Goal: Task Accomplishment & Management: Manage account settings

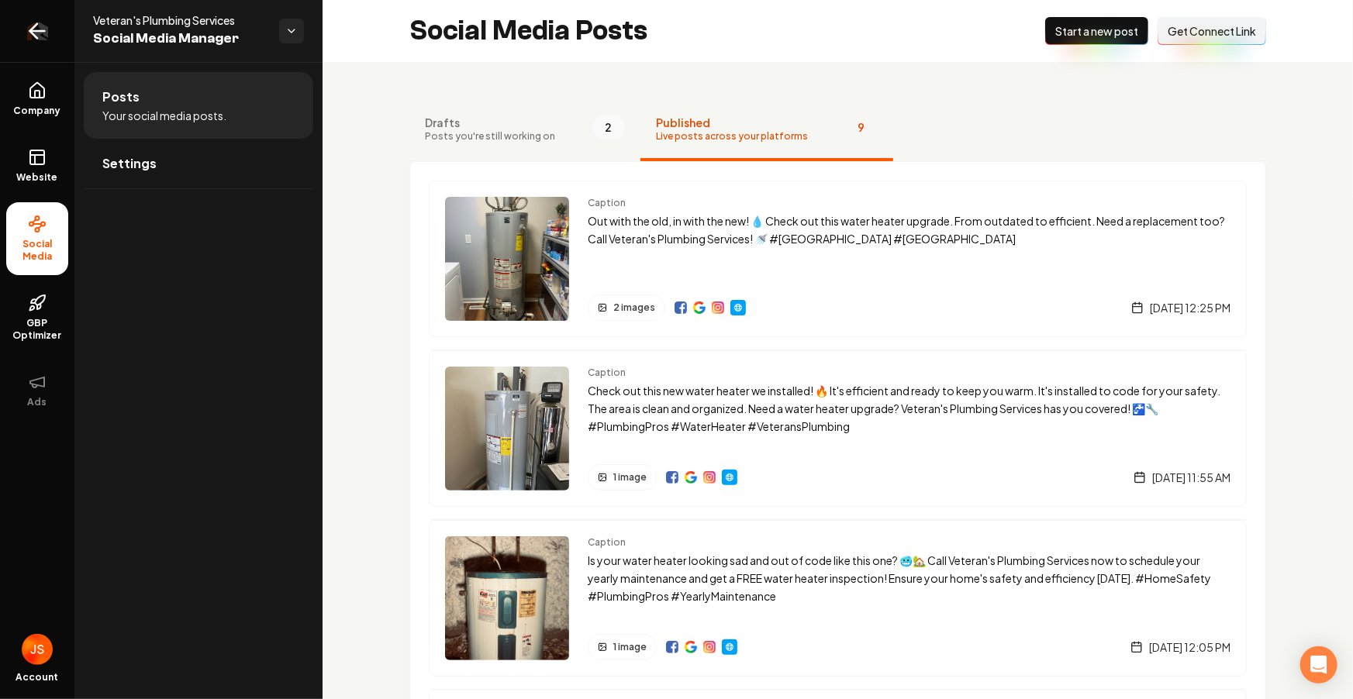
click at [36, 29] on icon "Return to dashboard" at bounding box center [37, 31] width 25 height 25
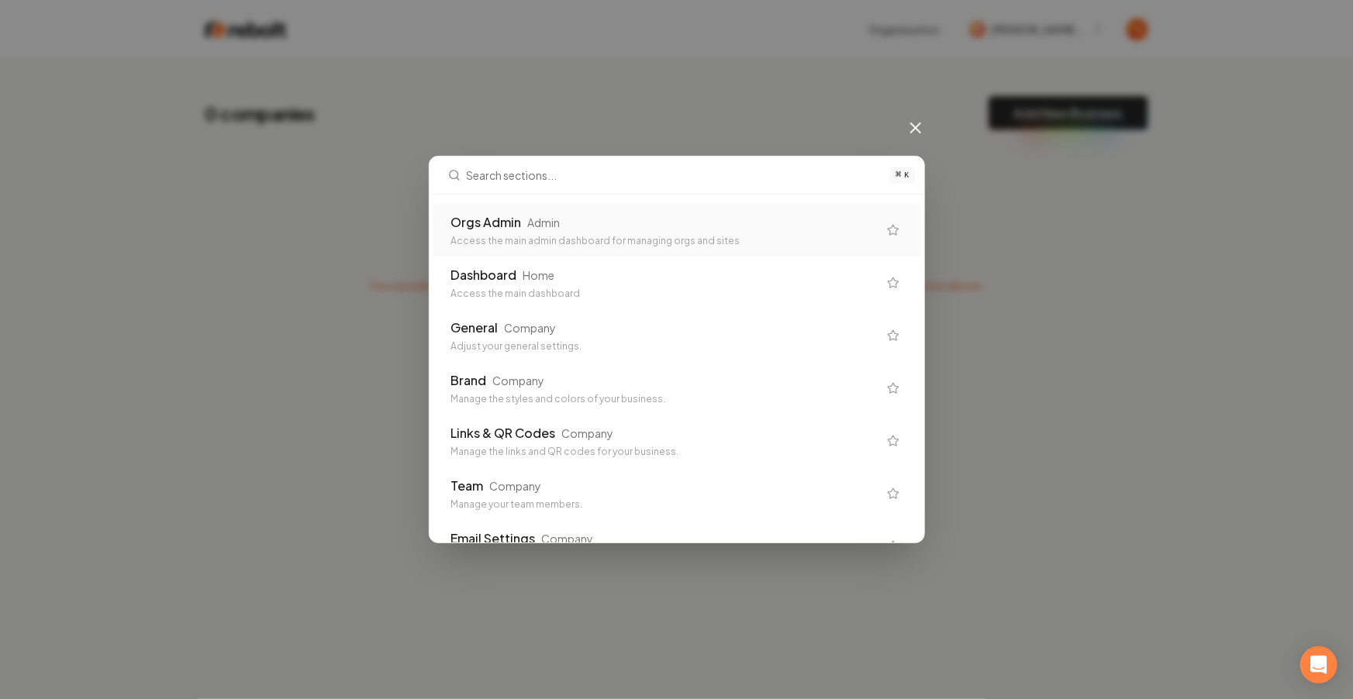
click at [909, 133] on icon at bounding box center [915, 128] width 19 height 19
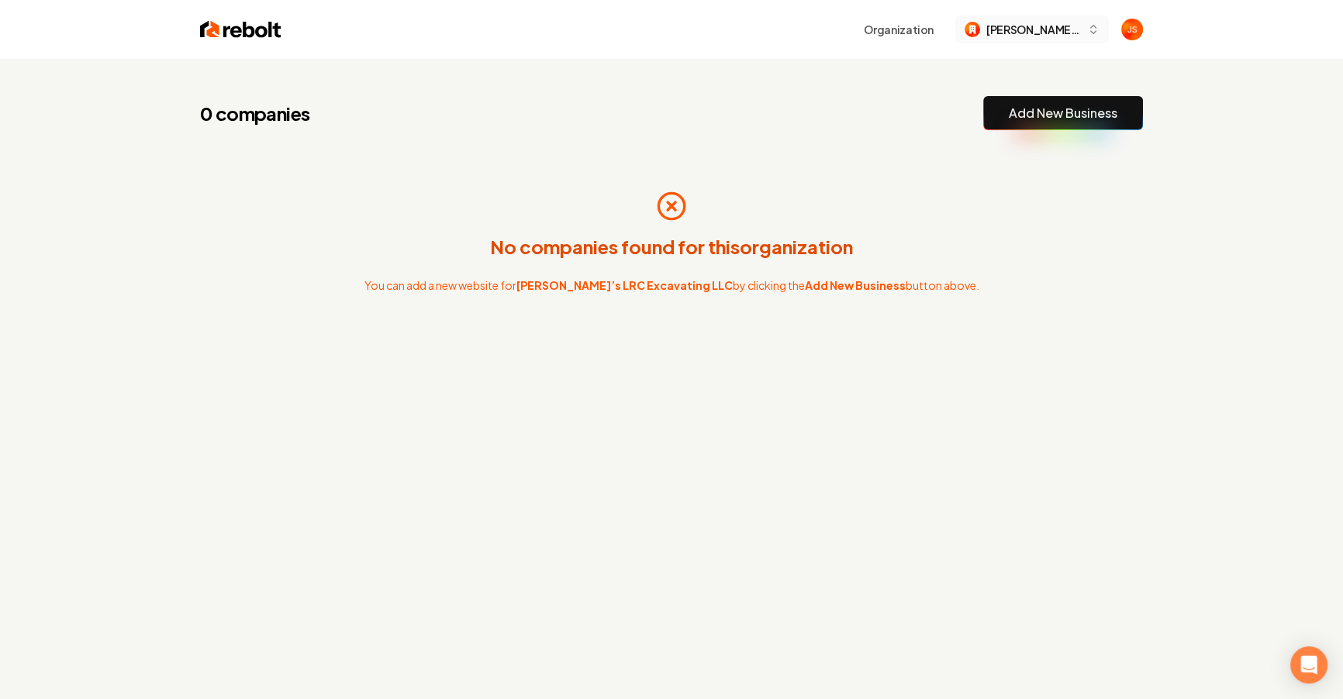
click at [1018, 33] on span "Ruben’s LRC Excavating LLC" at bounding box center [1033, 30] width 95 height 16
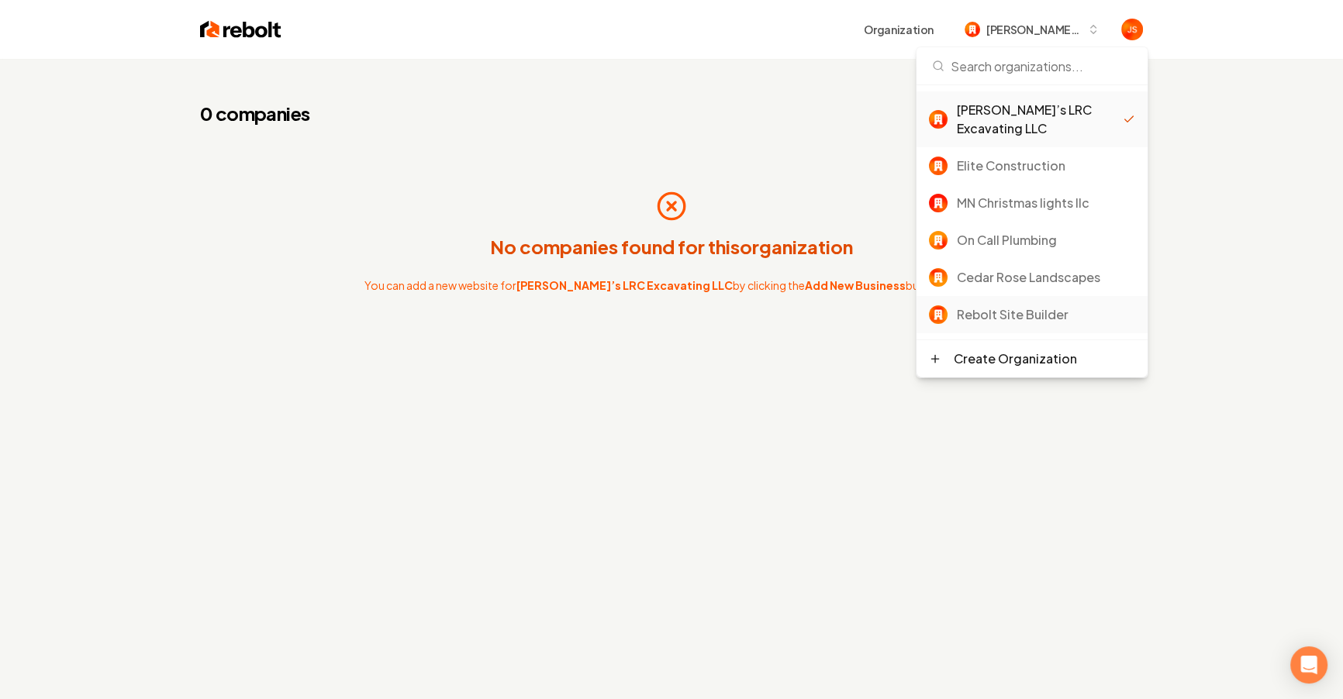
click at [975, 305] on div "Rebolt Site Builder" at bounding box center [1046, 314] width 178 height 19
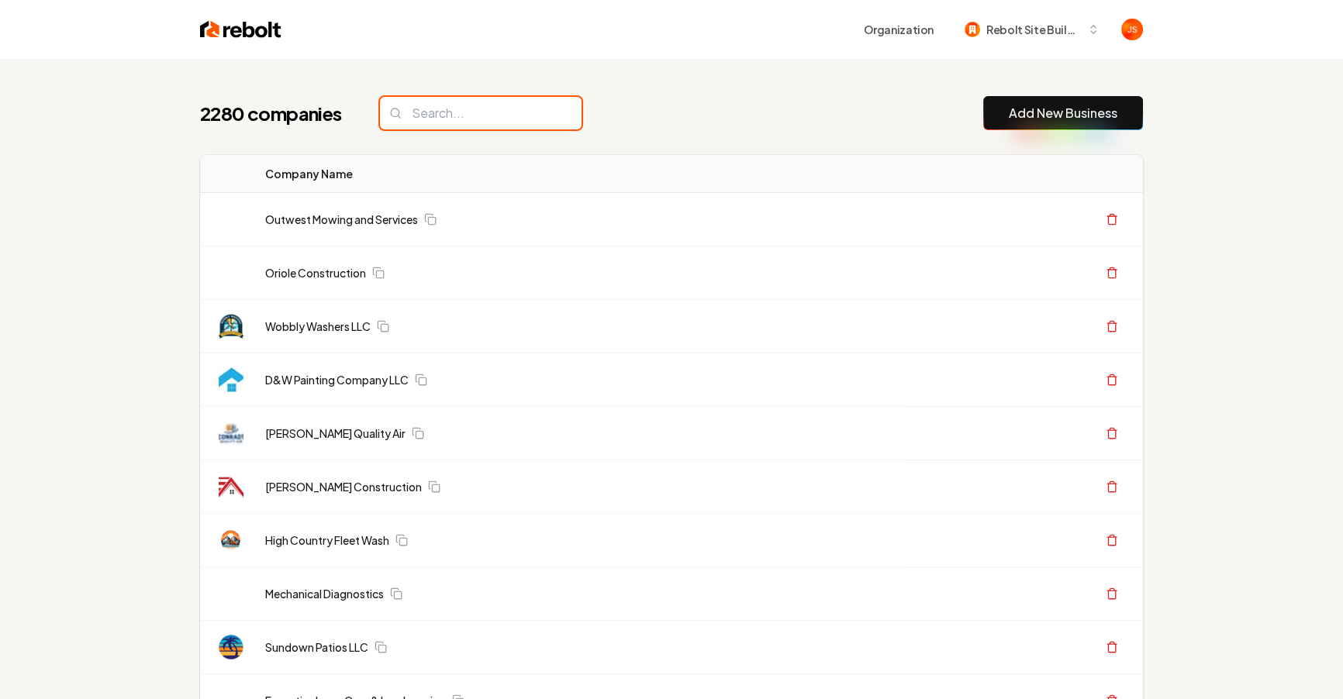
click at [496, 122] on input "search" at bounding box center [481, 113] width 202 height 33
click at [492, 118] on input "search" at bounding box center [481, 113] width 202 height 33
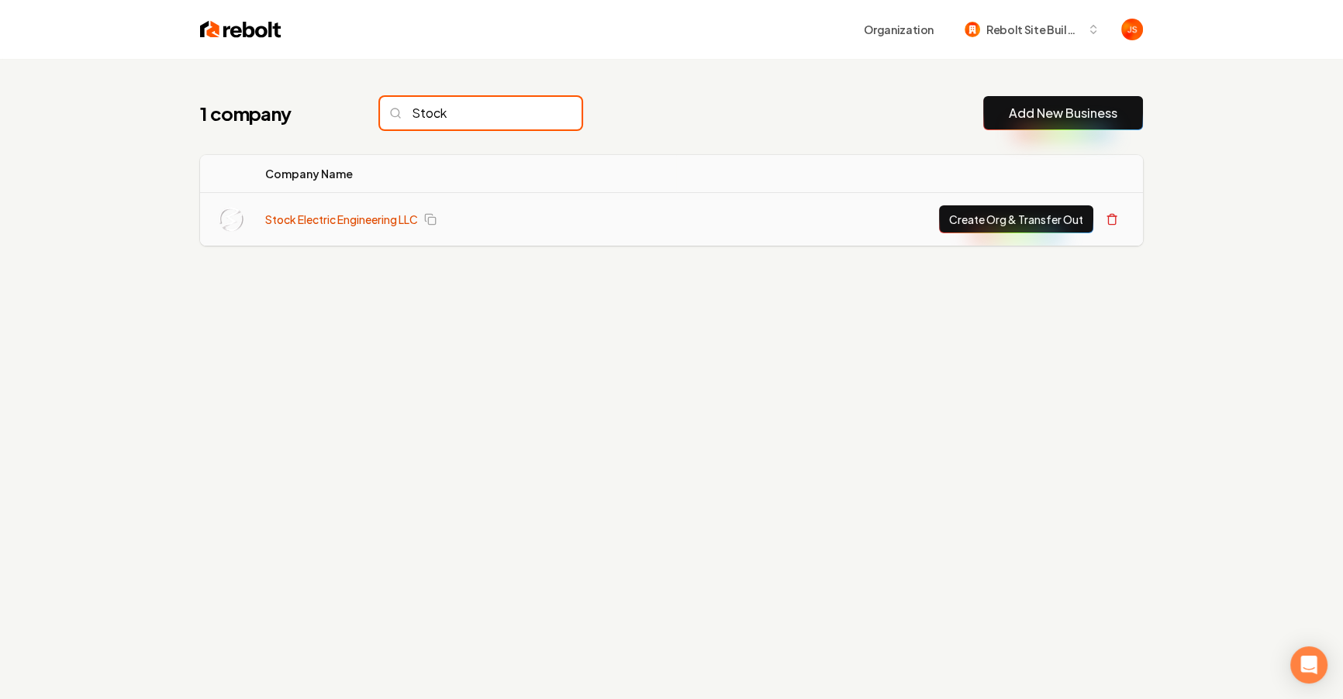
type input "Stock"
click at [349, 215] on link "Stock Electric Engineering LLC" at bounding box center [341, 220] width 153 height 16
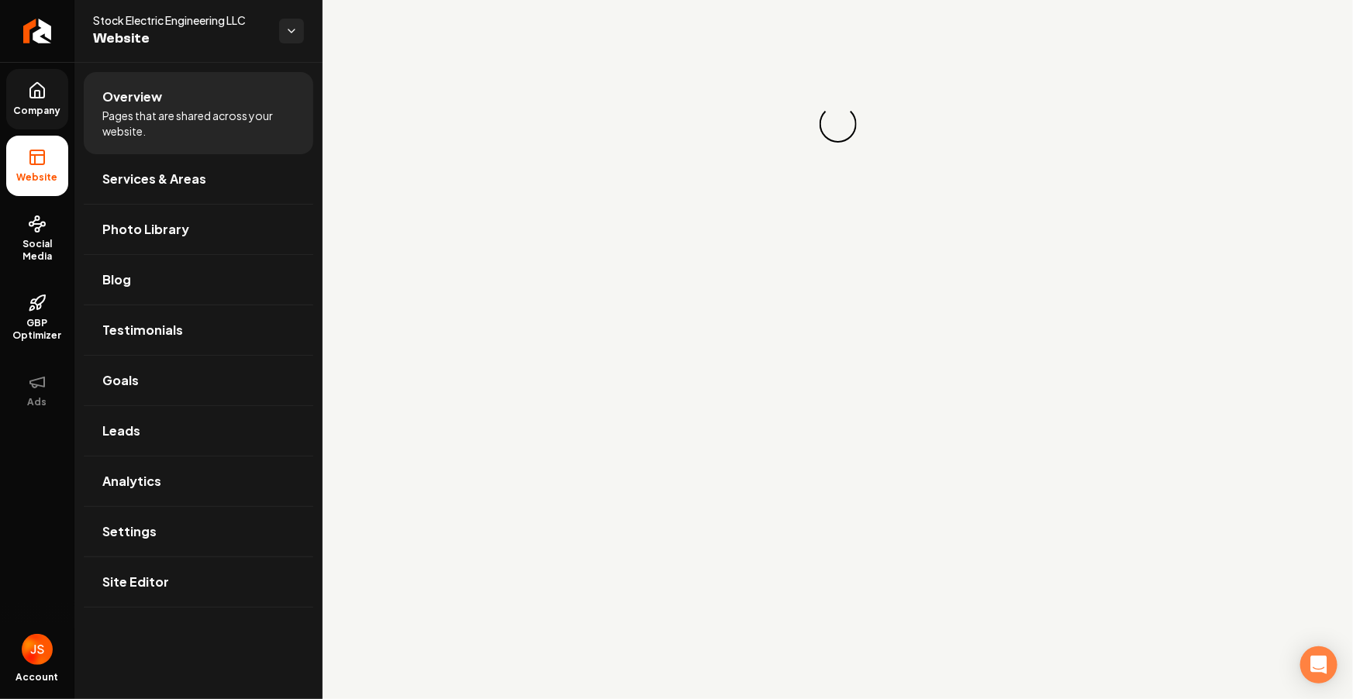
click at [23, 95] on link "Company" at bounding box center [37, 99] width 62 height 60
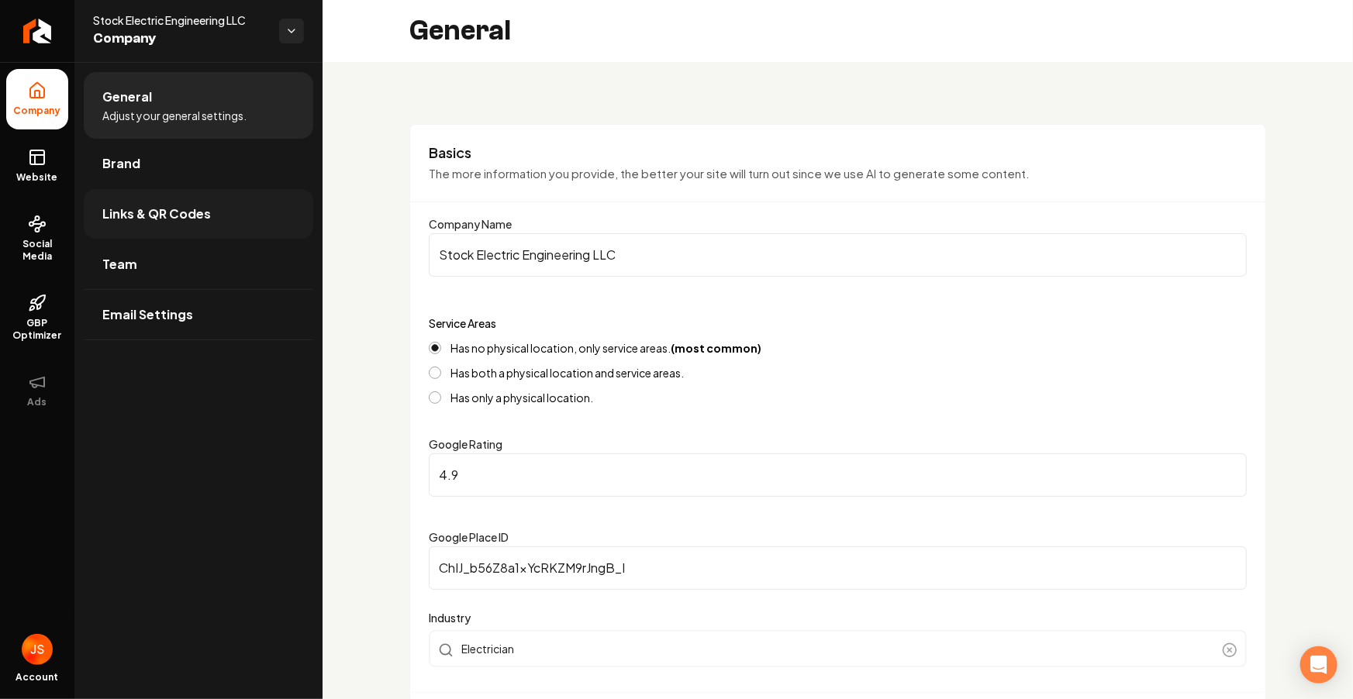
click at [209, 205] on link "Links & QR Codes" at bounding box center [198, 214] width 229 height 50
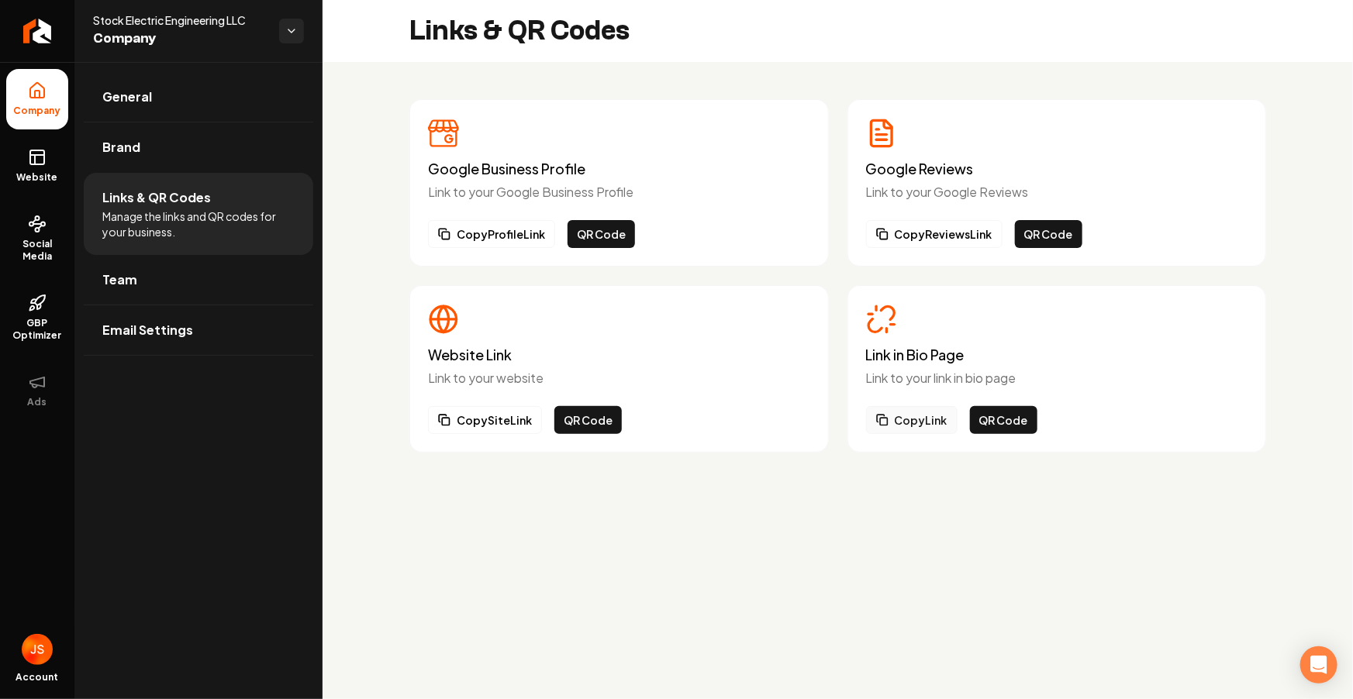
click at [934, 418] on button "Copy Link" at bounding box center [911, 420] width 91 height 28
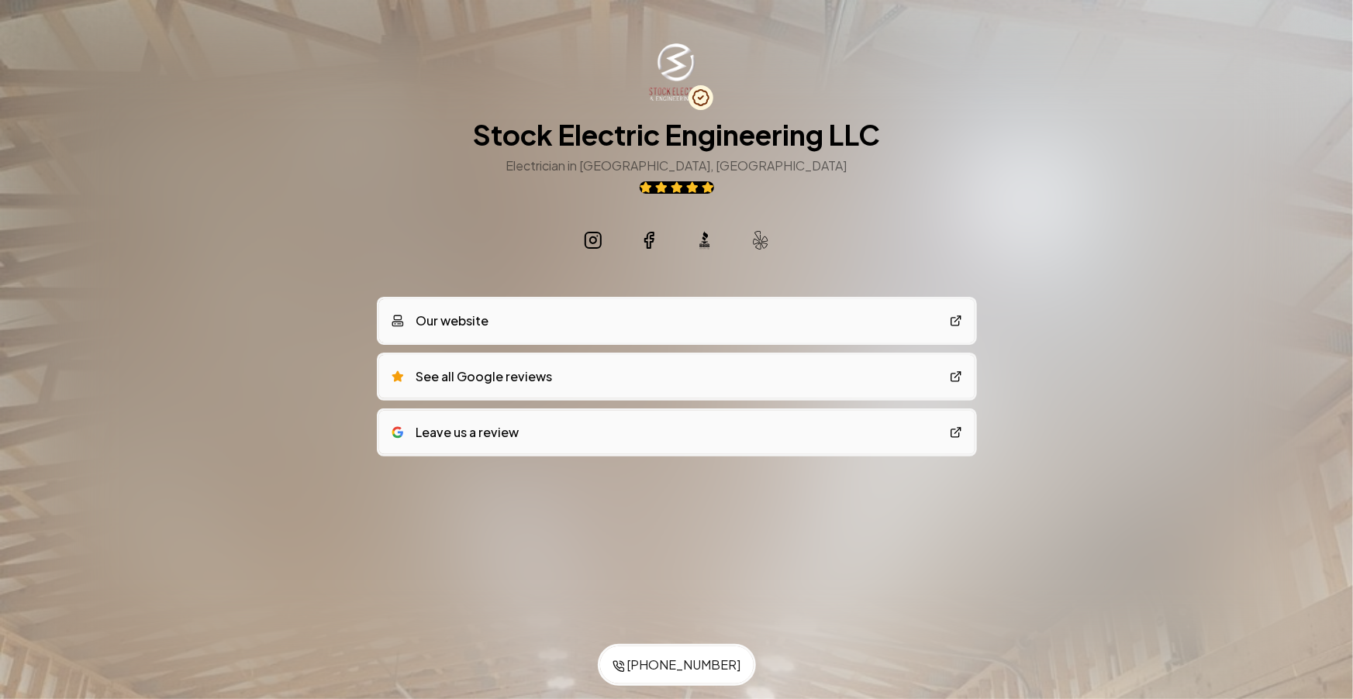
click at [883, 202] on div "Stock Electric Engineering LLC Electrician in Wheatland, MO" at bounding box center [676, 152] width 595 height 219
click at [862, 190] on div "Stock Electric Engineering LLC Electrician in Wheatland, MO" at bounding box center [676, 156] width 407 height 74
click at [1064, 159] on div "Save to Contacts (417) 410-0654 Stock Electric Engineering LLC Electrician in W…" at bounding box center [676, 283] width 1353 height 566
click at [700, 243] on icon at bounding box center [704, 240] width 19 height 19
